Goal: Task Accomplishment & Management: Manage account settings

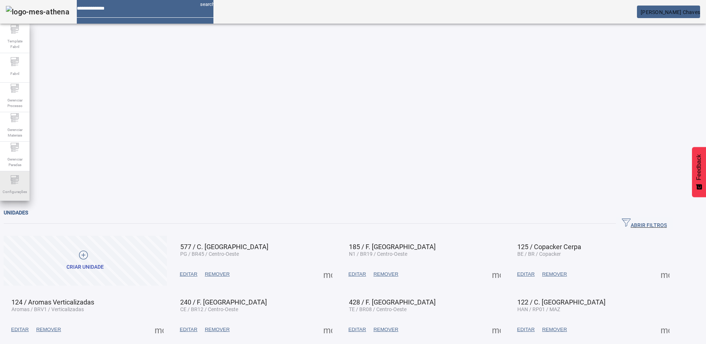
click at [16, 193] on span "Configurações" at bounding box center [14, 192] width 29 height 10
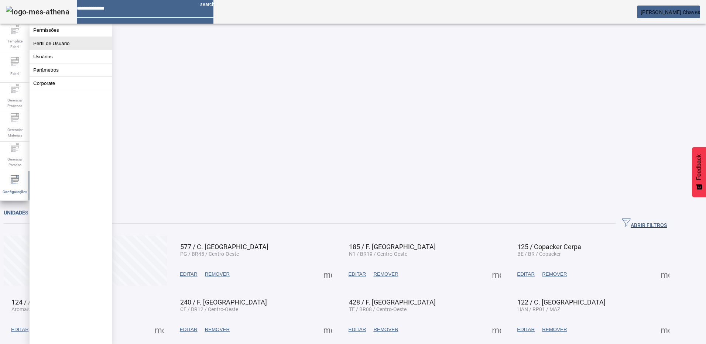
click at [49, 45] on button "Perfil de Usuário" at bounding box center [71, 43] width 83 height 13
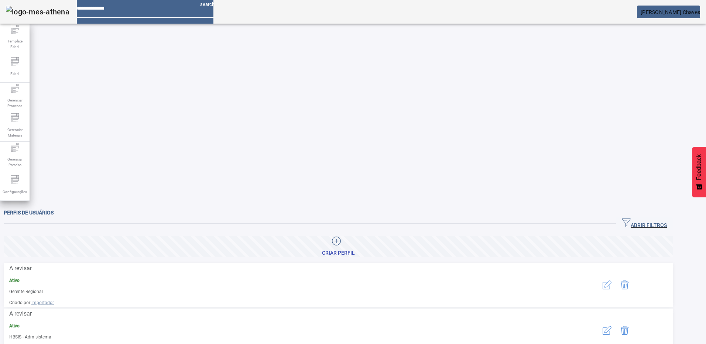
click at [630, 218] on icon "button" at bounding box center [625, 222] width 9 height 9
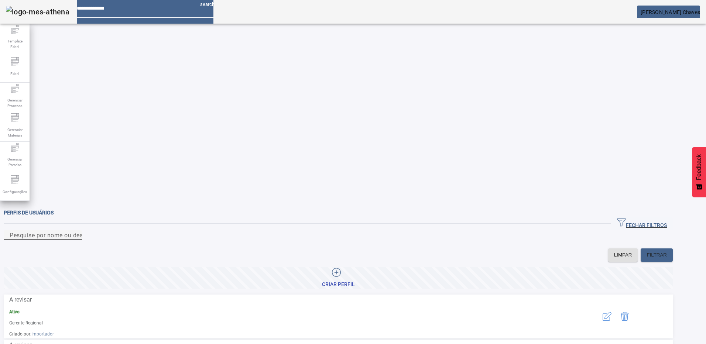
click at [76, 230] on div "Pesquise por nome ou descrição" at bounding box center [43, 234] width 66 height 9
click at [76, 231] on input "Pesquise por nome ou descrição" at bounding box center [43, 235] width 66 height 9
type input "*******"
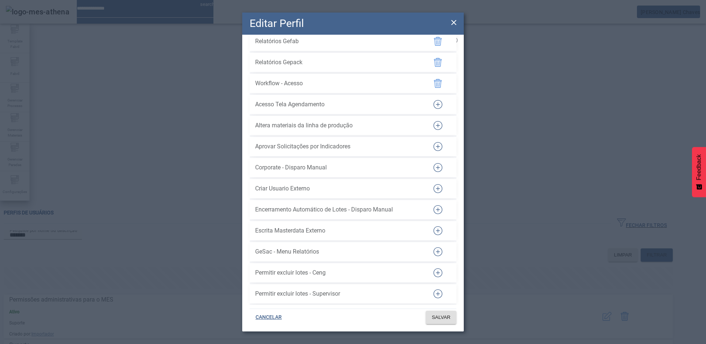
scroll to position [1906, 0]
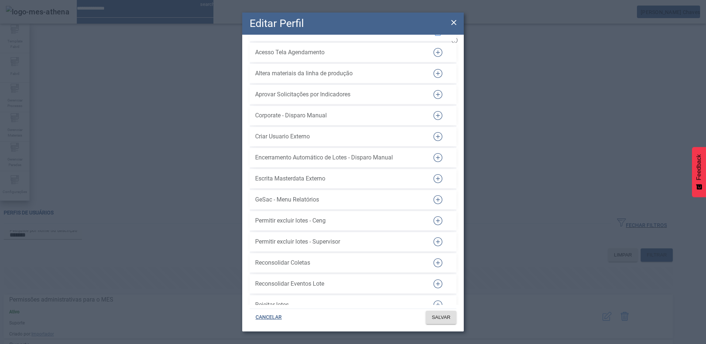
click at [433, 57] on icon "button" at bounding box center [437, 52] width 9 height 9
click at [440, 320] on span "SALVAR" at bounding box center [440, 317] width 19 height 7
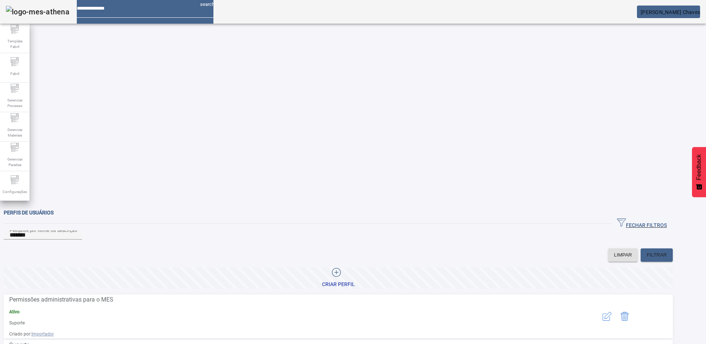
click at [672, 12] on span "[PERSON_NAME] Chaves" at bounding box center [669, 12] width 59 height 6
